Goal: Register for event/course

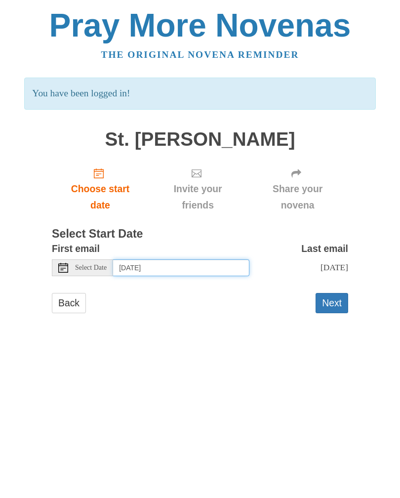
click at [166, 266] on input "Monday, September 22nd" at bounding box center [181, 267] width 136 height 17
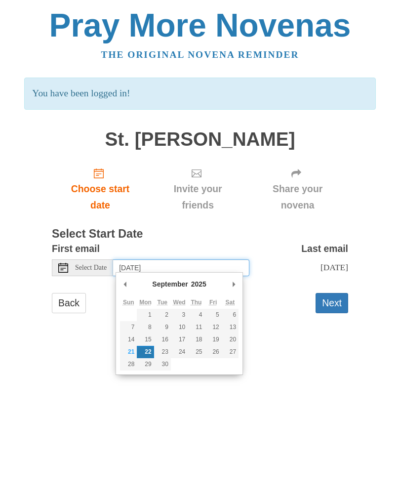
click at [217, 263] on input "Monday, September 22nd" at bounding box center [181, 267] width 136 height 17
type input "Sunday, September 21st"
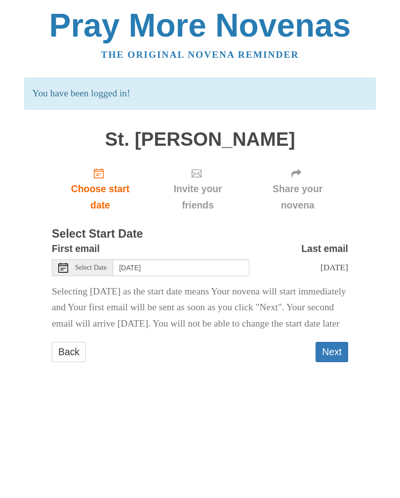
click at [342, 360] on button "Next" at bounding box center [332, 352] width 33 height 20
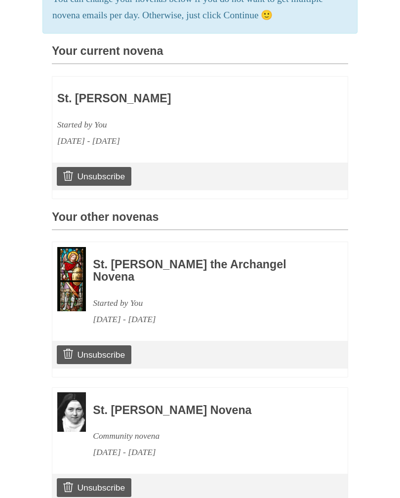
scroll to position [266, 0]
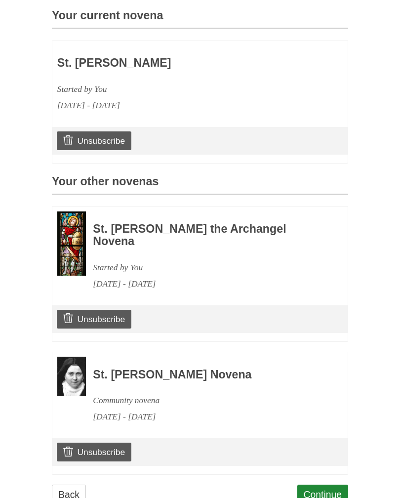
click at [327, 485] on link "Continue" at bounding box center [322, 495] width 51 height 20
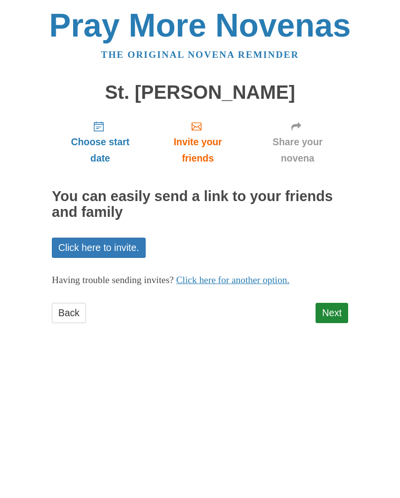
click at [340, 309] on link "Next" at bounding box center [332, 313] width 33 height 20
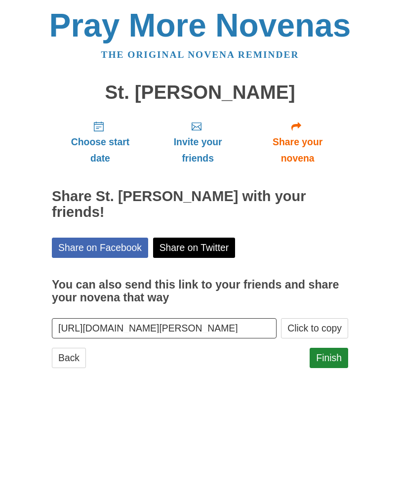
click at [331, 356] on link "Finish" at bounding box center [329, 358] width 39 height 20
